Goal: Find contact information

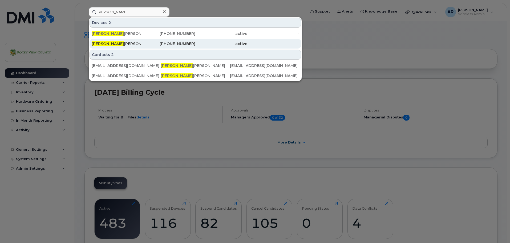
type input "[PERSON_NAME]"
click at [126, 45] on div "[PERSON_NAME]" at bounding box center [118, 43] width 52 height 5
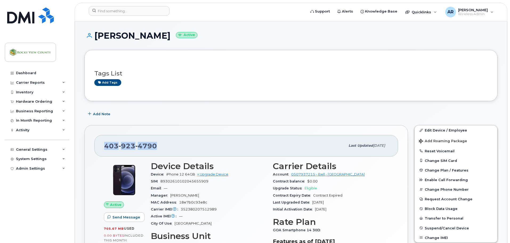
drag, startPoint x: 156, startPoint y: 145, endPoint x: 101, endPoint y: 146, distance: 55.2
click at [101, 146] on div "[PHONE_NUMBER] Last updated [DATE]" at bounding box center [246, 145] width 304 height 21
copy span "[PHONE_NUMBER]"
